Goal: Navigation & Orientation: Go to known website

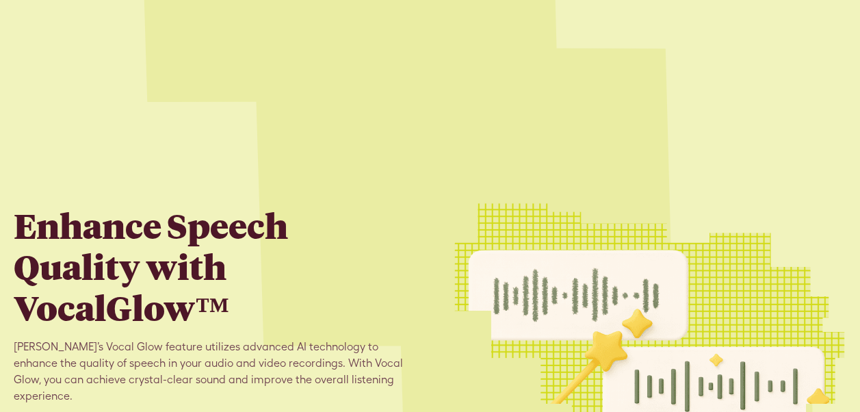
scroll to position [2114, 0]
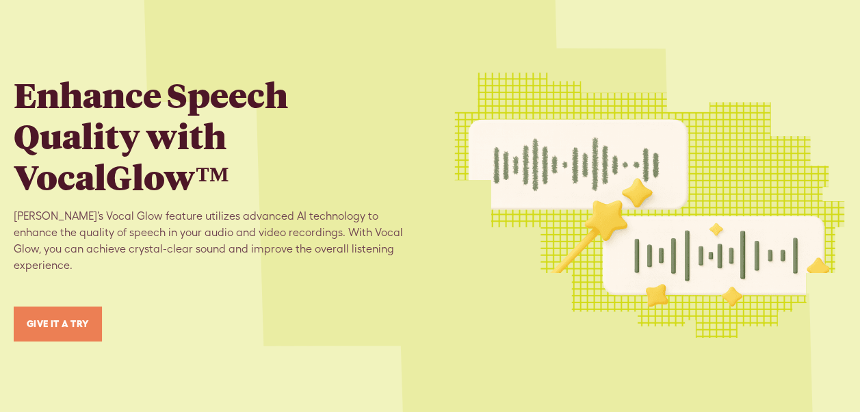
click at [47, 307] on link "GIVE IT A TRY" at bounding box center [58, 324] width 88 height 35
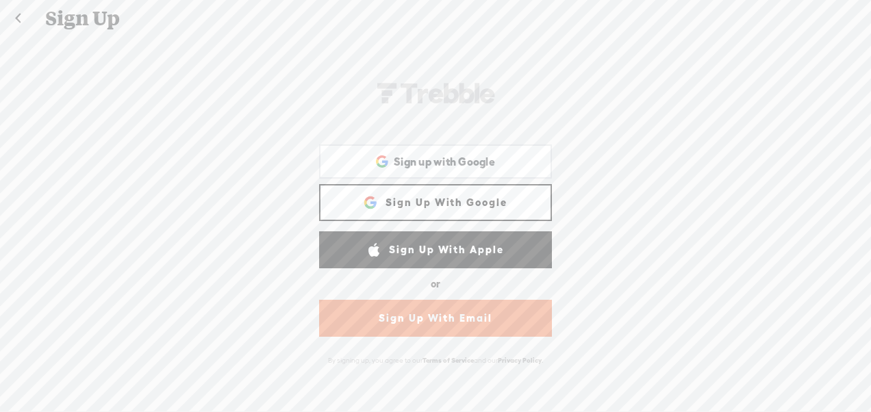
scroll to position [1, 0]
